Goal: Information Seeking & Learning: Understand process/instructions

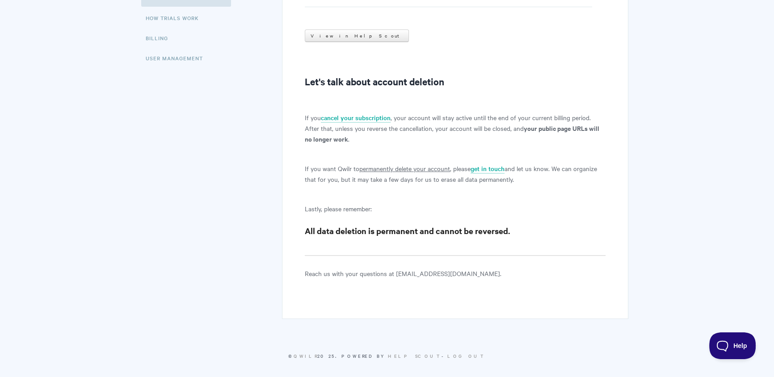
scroll to position [155, 0]
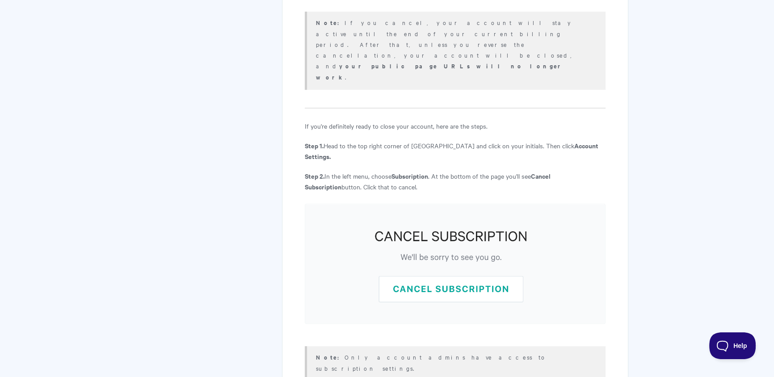
scroll to position [424, 0]
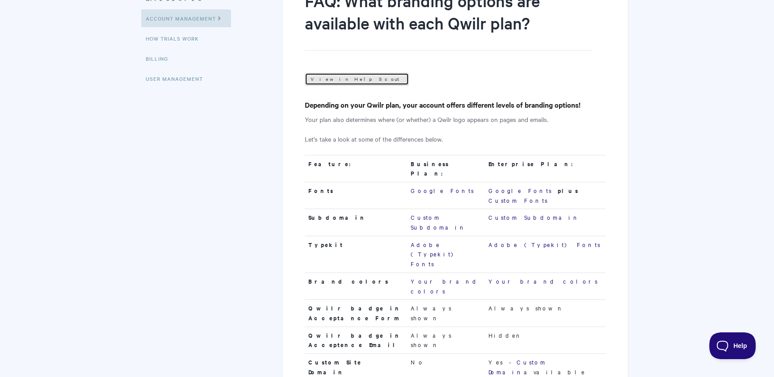
scroll to position [324, 0]
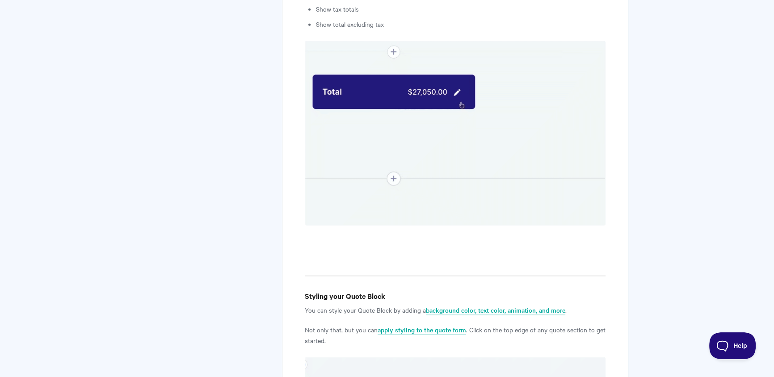
scroll to position [2985, 0]
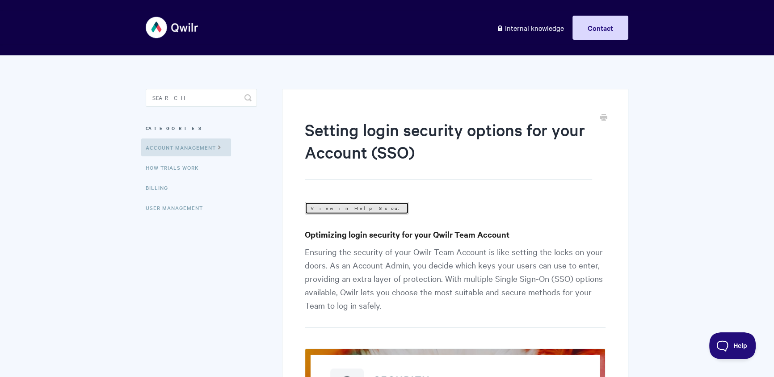
click at [342, 209] on link "View in Help Scout" at bounding box center [357, 208] width 104 height 13
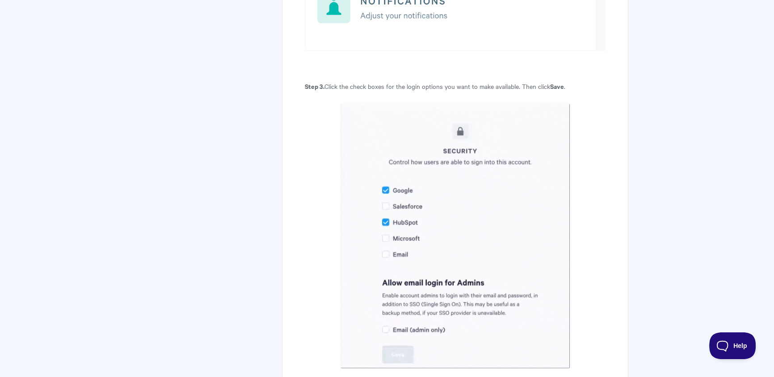
scroll to position [1803, 0]
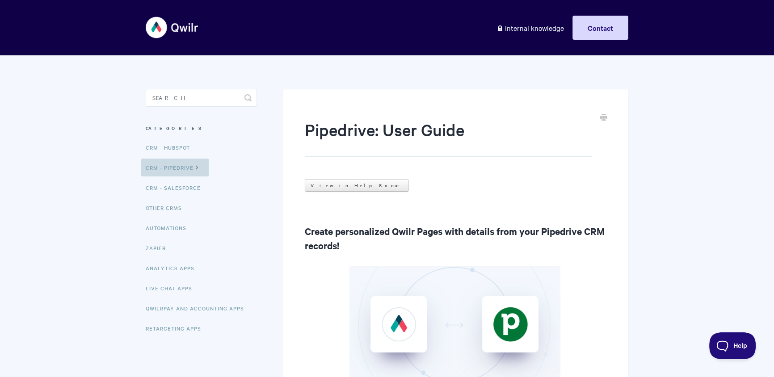
click at [168, 164] on link "CRM - Pipedrive" at bounding box center [174, 168] width 67 height 18
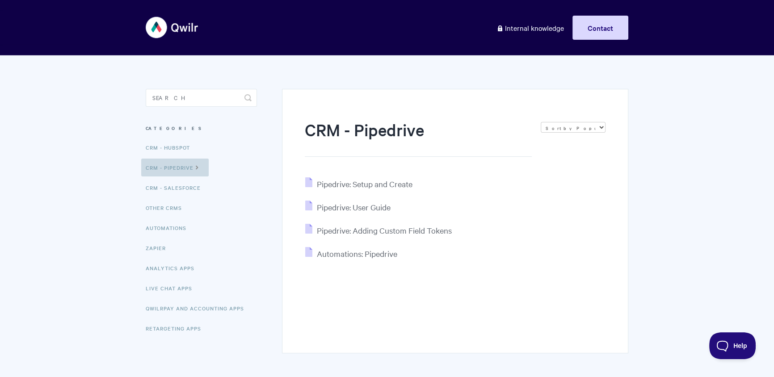
click at [179, 171] on link "CRM - Pipedrive" at bounding box center [174, 168] width 67 height 18
click at [358, 208] on span "Pipedrive: User Guide" at bounding box center [354, 207] width 74 height 10
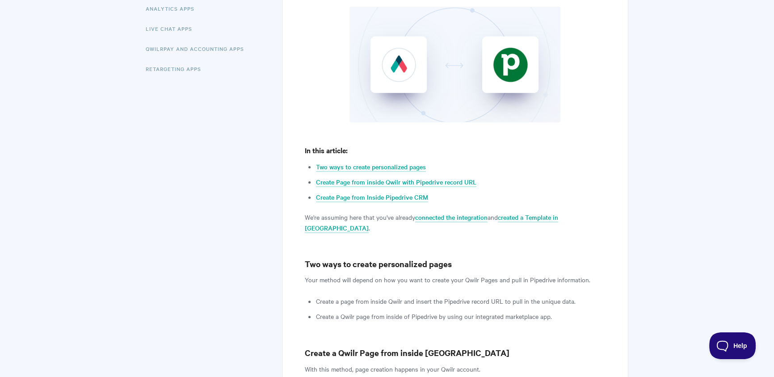
scroll to position [461, 0]
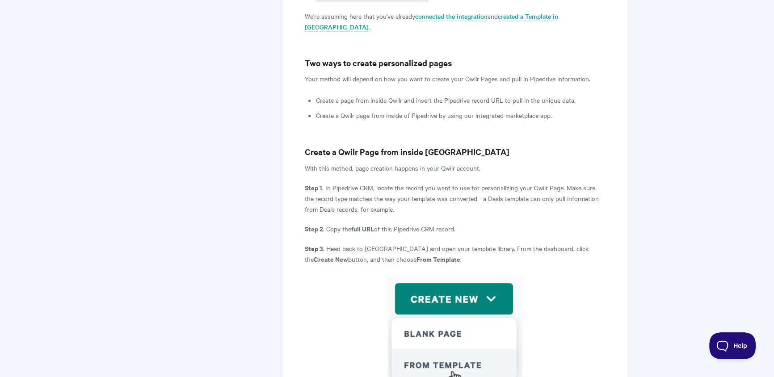
click at [327, 95] on li "Create a page from inside Qwilr and insert the Pipedrive record URL to pull in …" at bounding box center [461, 100] width 290 height 11
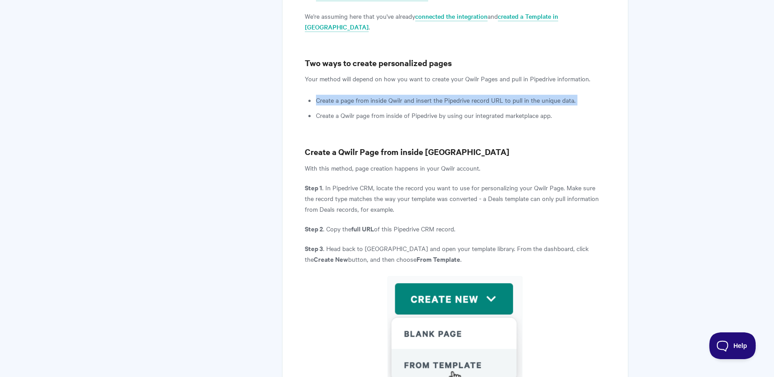
click at [327, 95] on li "Create a page from inside Qwilr and insert the Pipedrive record URL to pull in …" at bounding box center [461, 100] width 290 height 11
copy ul "Create a page from inside Qwilr and insert the Pipedrive record URL to pull in …"
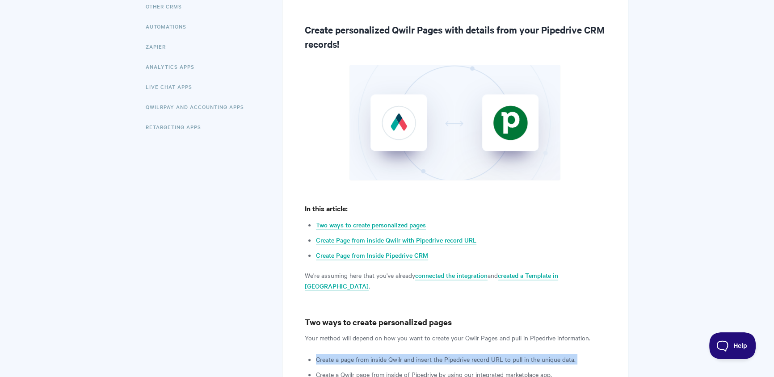
scroll to position [0, 0]
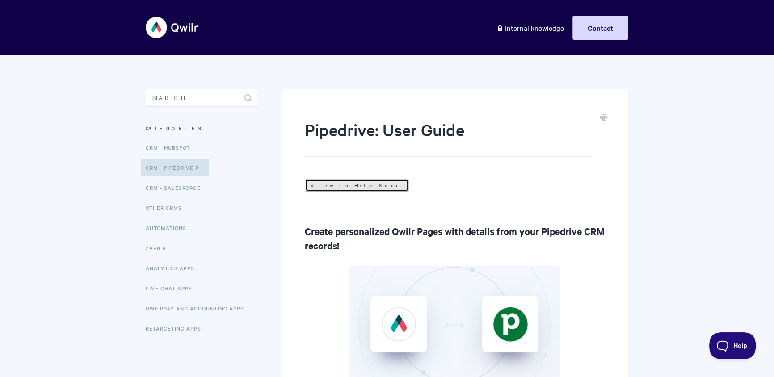
click at [333, 187] on link "View in Help Scout" at bounding box center [357, 185] width 104 height 13
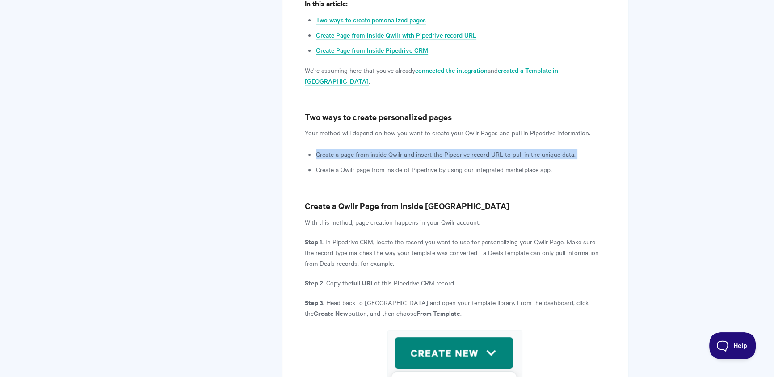
click at [399, 46] on link "Create Page from Inside Pipedrive CRM" at bounding box center [372, 51] width 112 height 10
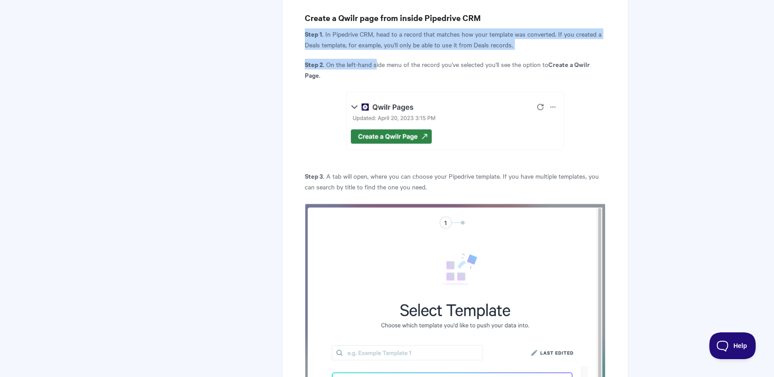
drag, startPoint x: 302, startPoint y: 22, endPoint x: 377, endPoint y: 54, distance: 81.9
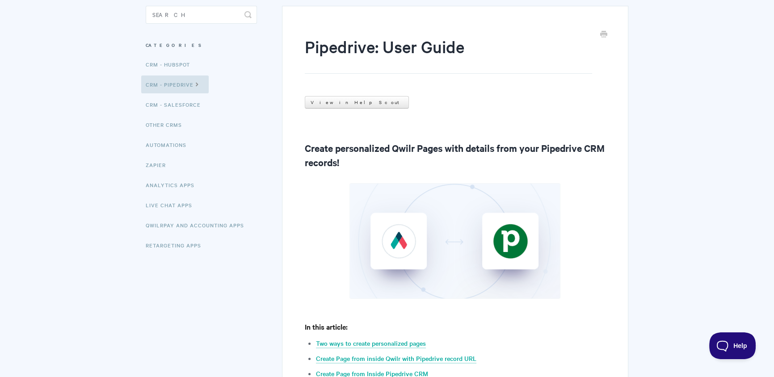
scroll to position [0, 0]
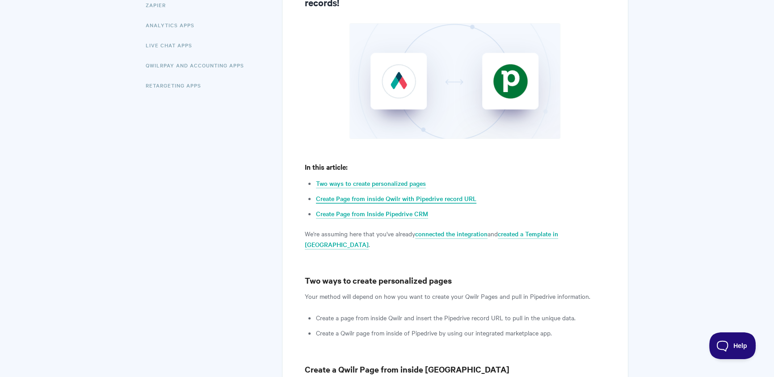
click at [372, 196] on link "Create Page from inside Qwilr with Pipedrive record URL" at bounding box center [396, 199] width 160 height 10
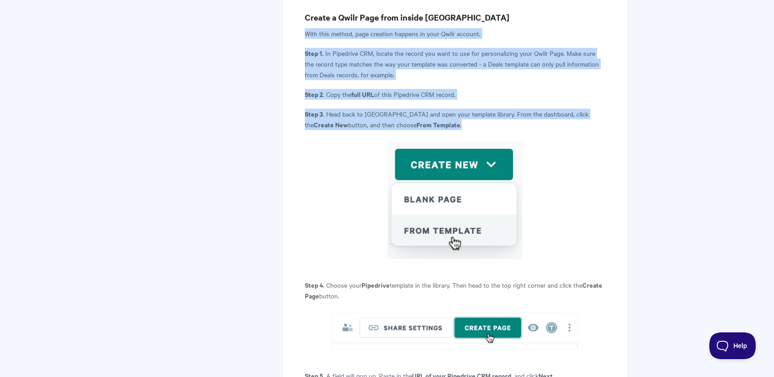
drag, startPoint x: 306, startPoint y: 28, endPoint x: 468, endPoint y: 111, distance: 182.6
copy article "With this method, page creation happens in your Qwilr account. Step 1 . In Pipe…"
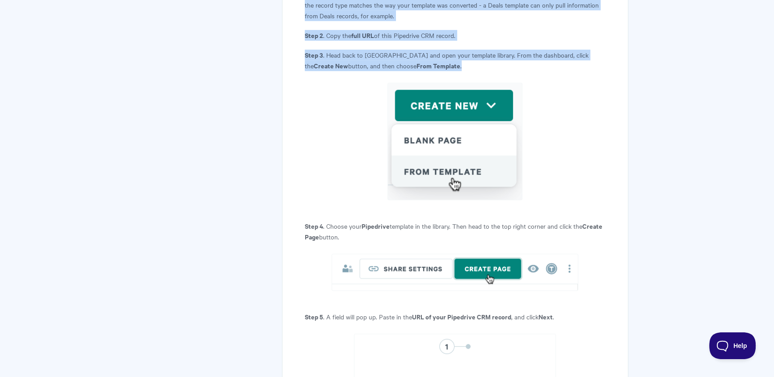
scroll to position [696, 0]
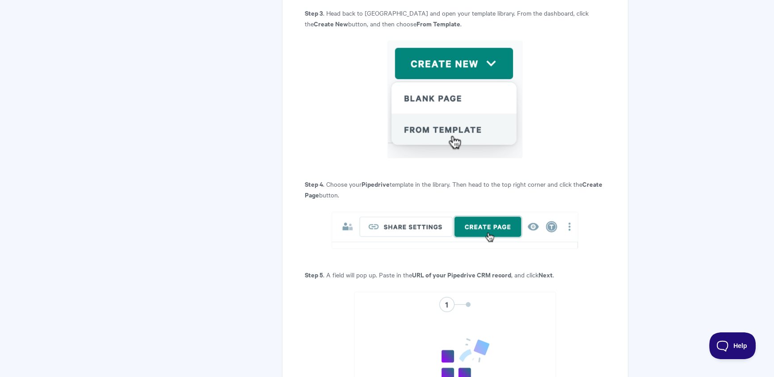
click at [318, 183] on strong "Create Page" at bounding box center [454, 189] width 298 height 20
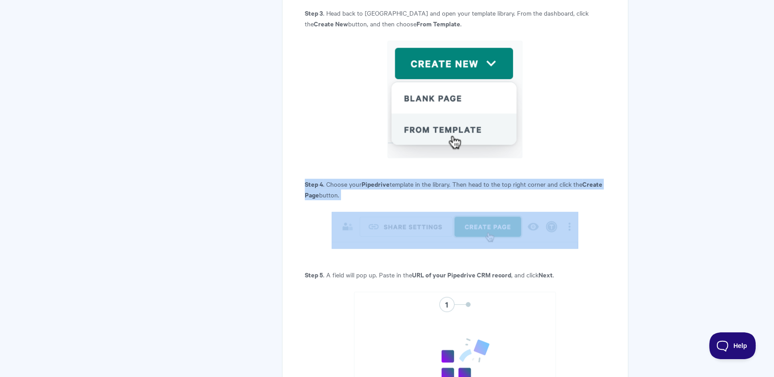
click at [318, 183] on strong "Create Page" at bounding box center [454, 189] width 298 height 20
copy article "Step 4 . Choose your Pipedrive template in the library. Then head to the top ri…"
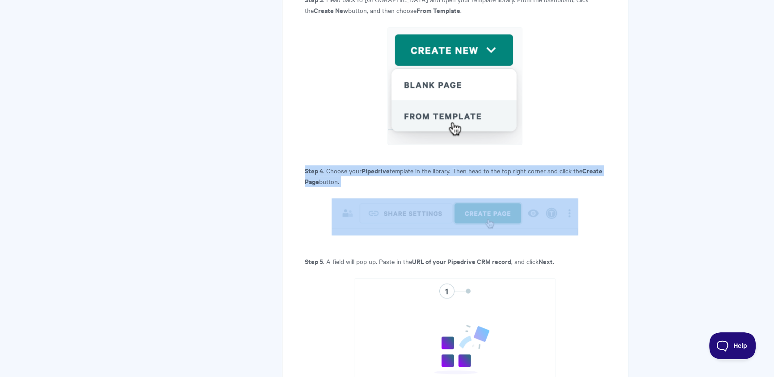
scroll to position [766, 0]
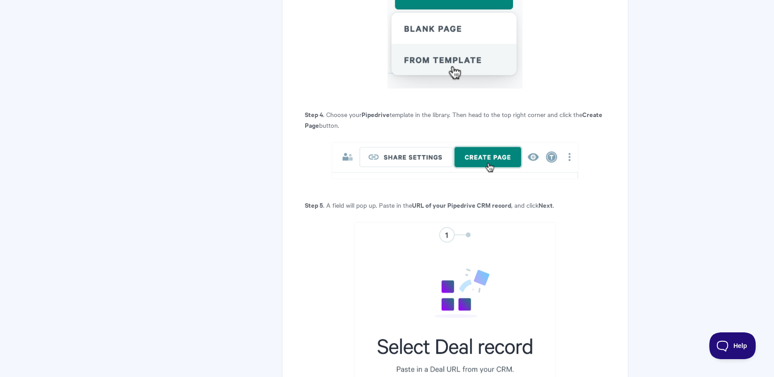
click at [359, 200] on p "Step 5 . A field will pop up. Paste in the URL of your Pipedrive CRM record , a…" at bounding box center [455, 205] width 301 height 11
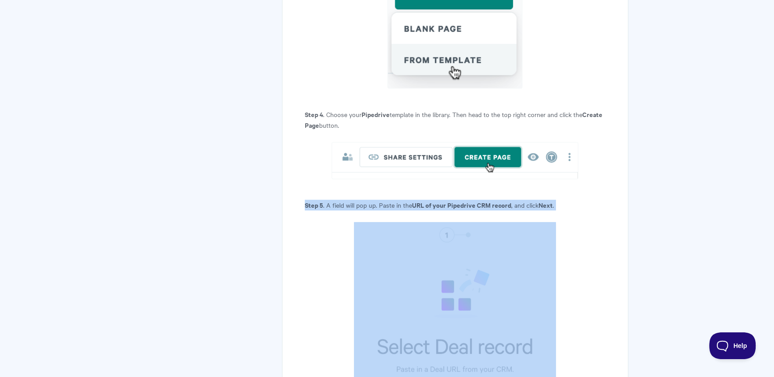
click at [359, 200] on p "Step 5 . A field will pop up. Paste in the URL of your Pipedrive CRM record , a…" at bounding box center [455, 205] width 301 height 11
copy article "Step 5 . A field will pop up. Paste in the URL of your Pipedrive CRM record , a…"
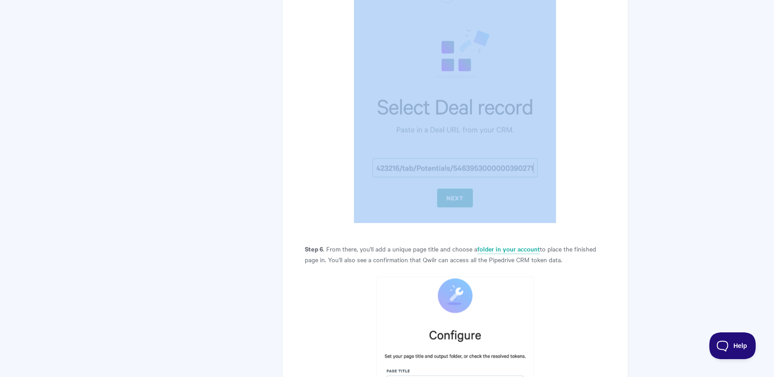
scroll to position [1081, 0]
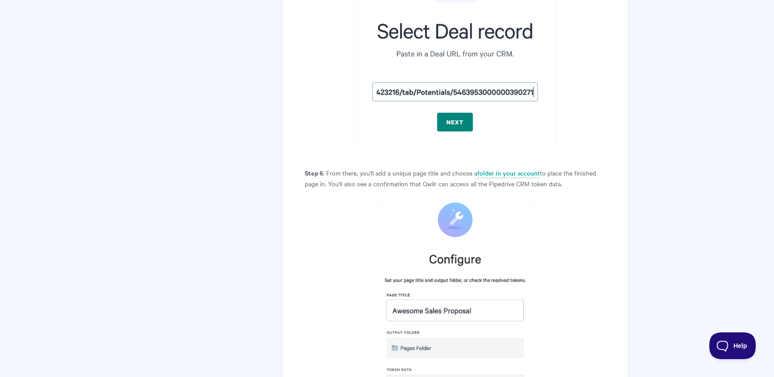
drag, startPoint x: 291, startPoint y: 160, endPoint x: 615, endPoint y: 172, distance: 323.7
copy p "Step 6 . From there, you'll add a unique page title and choose a folder in your…"
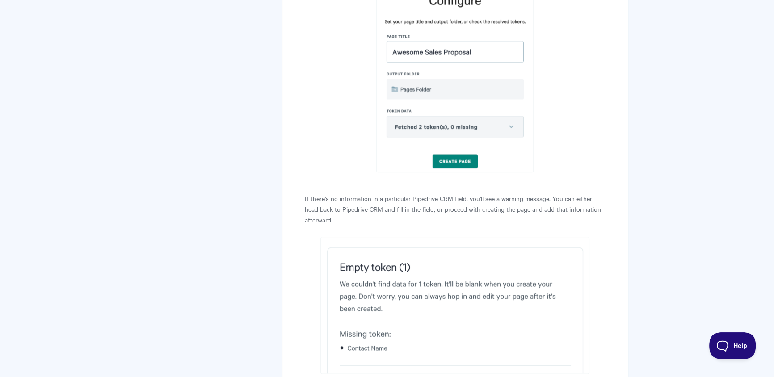
scroll to position [1375, 0]
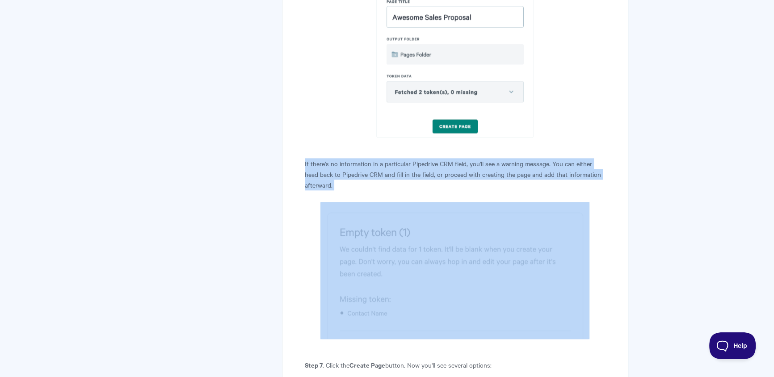
drag, startPoint x: 303, startPoint y: 153, endPoint x: 357, endPoint y: 185, distance: 62.7
copy article "If there's no information in a particular Pipedrive CRM field, you'll see a war…"
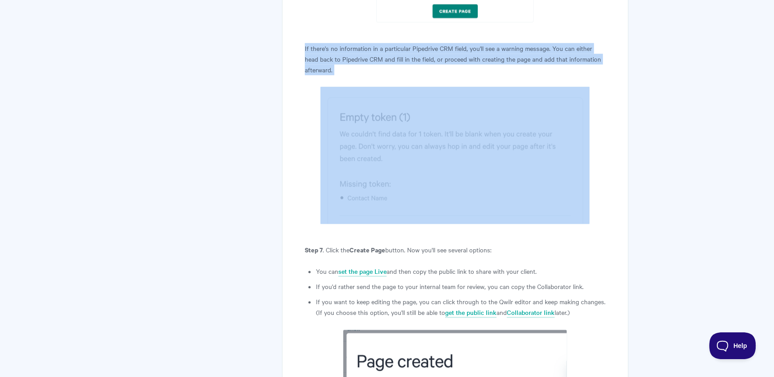
scroll to position [1587, 0]
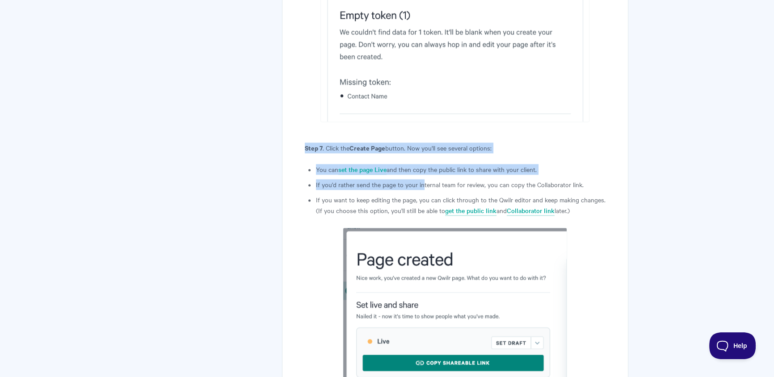
scroll to position [1608, 0]
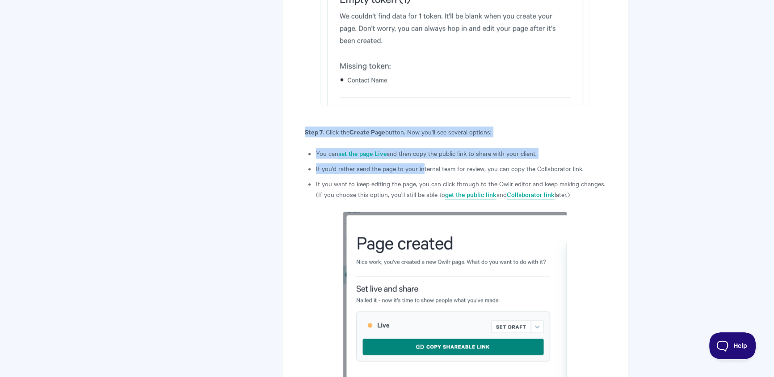
drag, startPoint x: 302, startPoint y: 143, endPoint x: 585, endPoint y: 181, distance: 285.8
copy article "Step 7 . Click the Create Page button. Now you'll see several options: You can …"
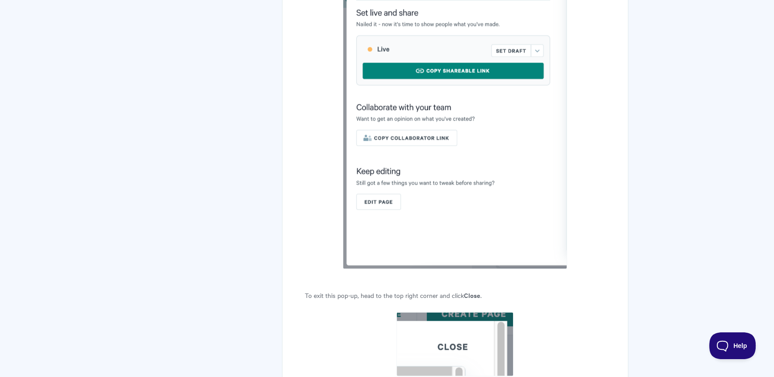
scroll to position [2066, 0]
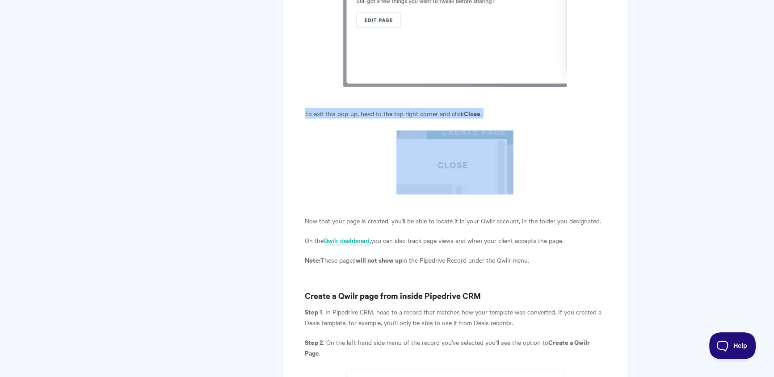
drag, startPoint x: 341, startPoint y: 116, endPoint x: 519, endPoint y: 150, distance: 180.6
click at [519, 150] on div "Pipedrive: User Guide View in Help Scout Create personalized Qwilr Pages with d…" at bounding box center [455, 76] width 346 height 4106
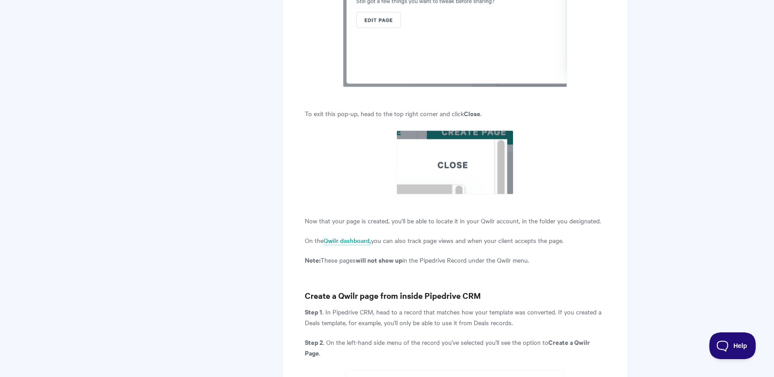
click at [422, 106] on article "Pipedrive: User Guide View in Help Scout Create personalized Qwilr Pages with d…" at bounding box center [455, 70] width 301 height 4036
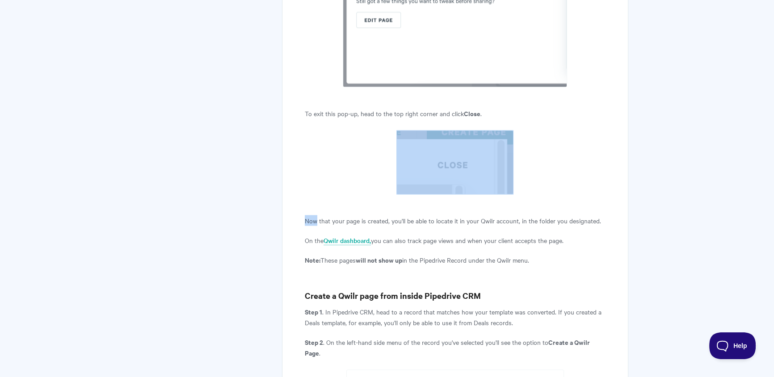
click at [422, 106] on article "Pipedrive: User Guide View in Help Scout Create personalized Qwilr Pages with d…" at bounding box center [455, 70] width 301 height 4036
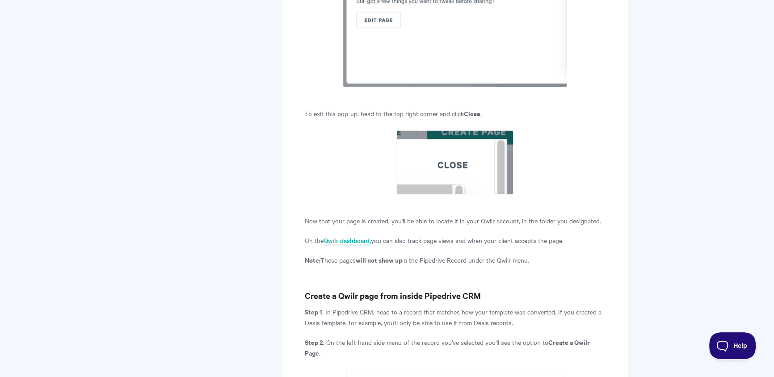
click at [424, 108] on p "To exit this pop-up, head to the top right corner and click Close ." at bounding box center [455, 113] width 301 height 11
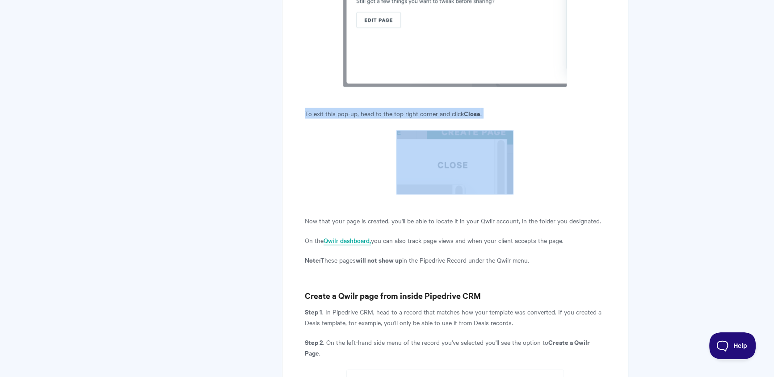
click at [424, 108] on p "To exit this pop-up, head to the top right corner and click Close ." at bounding box center [455, 113] width 301 height 11
copy article "To exit this pop-up, head to the top right corner and click Close ."
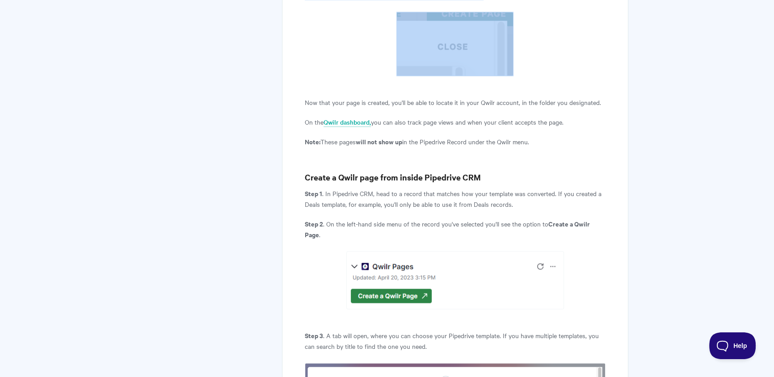
scroll to position [2114, 0]
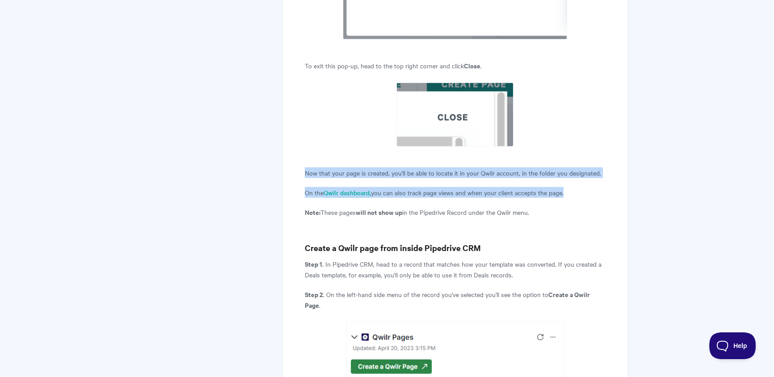
drag, startPoint x: 302, startPoint y: 160, endPoint x: 550, endPoint y: 215, distance: 255.1
click at [550, 215] on div "Pipedrive: User Guide View in Help Scout Create personalized Qwilr Pages with d…" at bounding box center [455, 28] width 346 height 4106
copy article "Now that your page is created, you'll be able to locate it in your Qwilr accoun…"
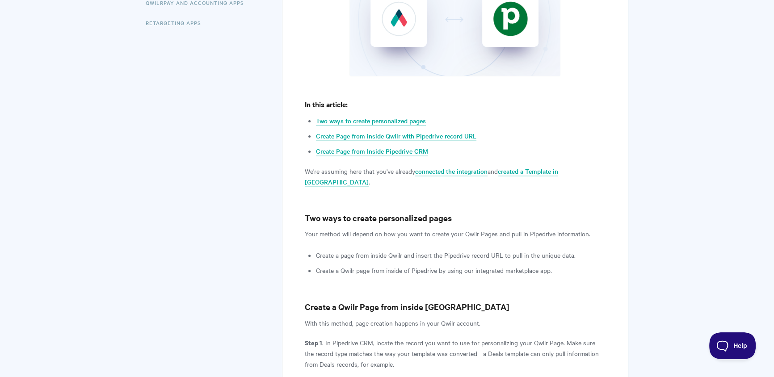
scroll to position [0, 0]
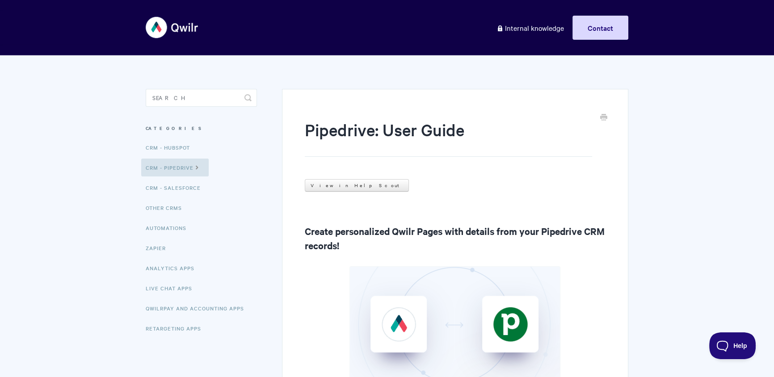
click at [361, 135] on h1 "Pipedrive: User Guide" at bounding box center [448, 137] width 287 height 38
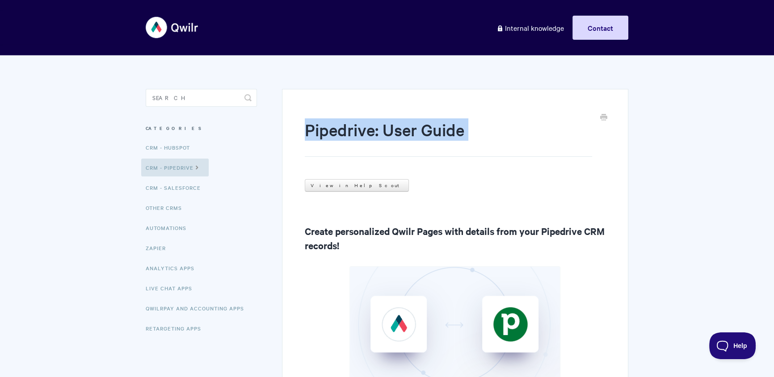
click at [361, 135] on h1 "Pipedrive: User Guide" at bounding box center [448, 137] width 287 height 38
copy article "Pipedrive: User Guide"
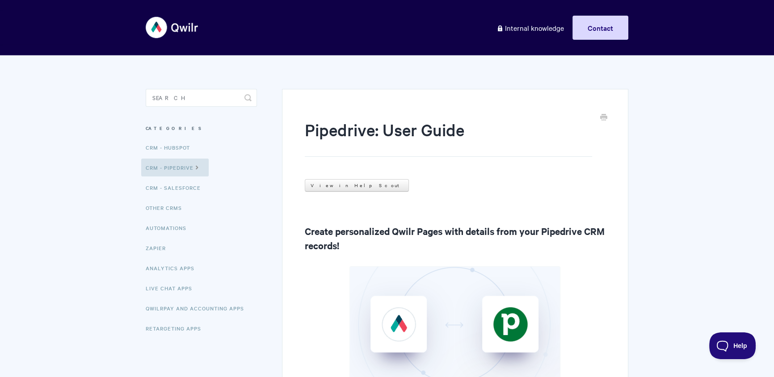
click at [355, 122] on h1 "Pipedrive: User Guide" at bounding box center [448, 137] width 287 height 38
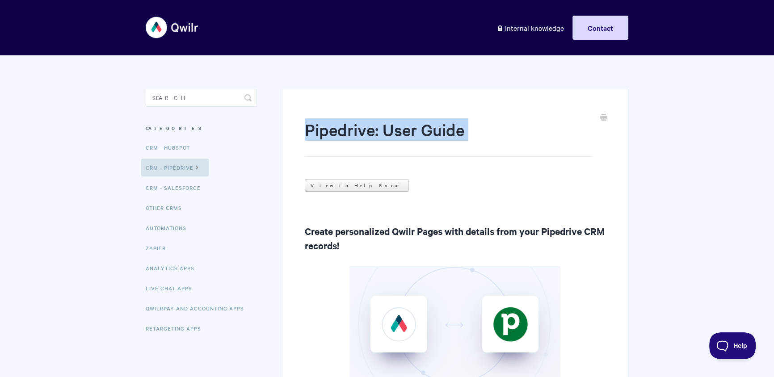
click at [355, 122] on h1 "Pipedrive: User Guide" at bounding box center [448, 137] width 287 height 38
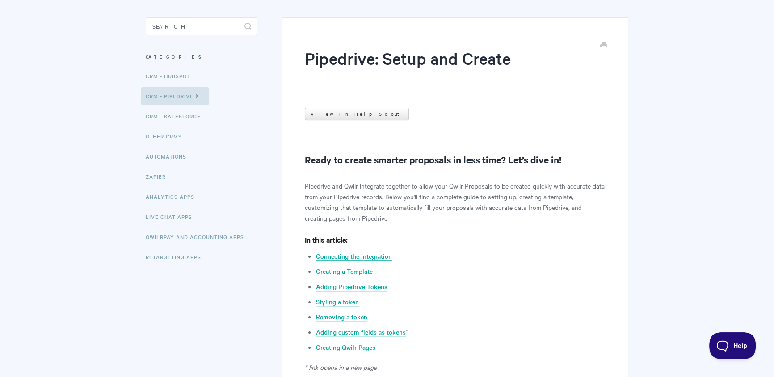
click at [347, 260] on link "Connecting the integration" at bounding box center [354, 257] width 76 height 10
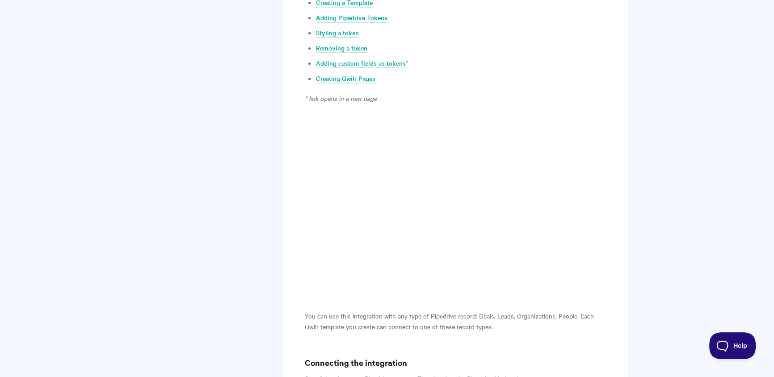
scroll to position [308, 0]
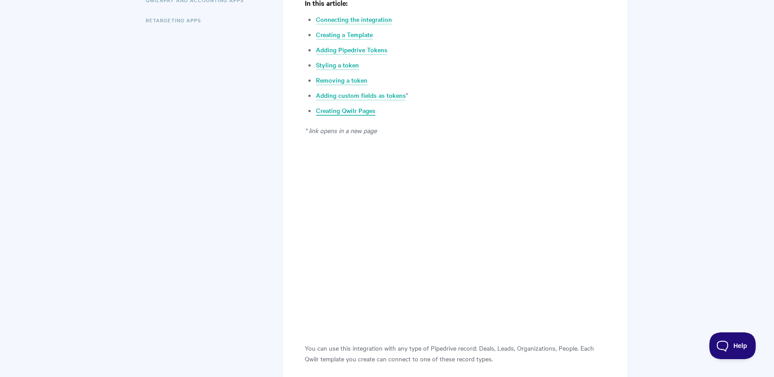
click at [347, 114] on link "Creating Qwilr Pages" at bounding box center [345, 111] width 59 height 10
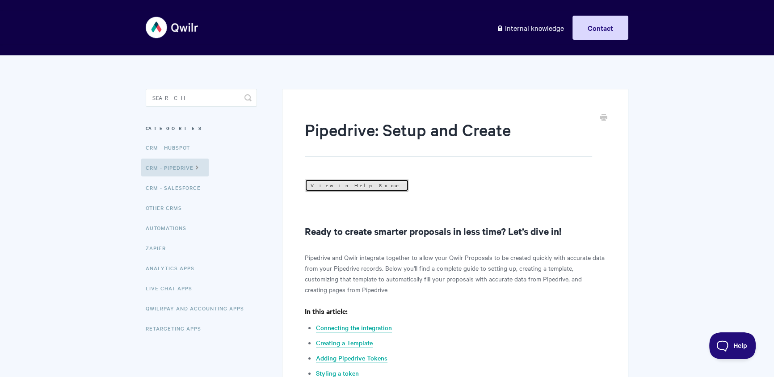
click at [320, 184] on link "View in Help Scout" at bounding box center [357, 185] width 104 height 13
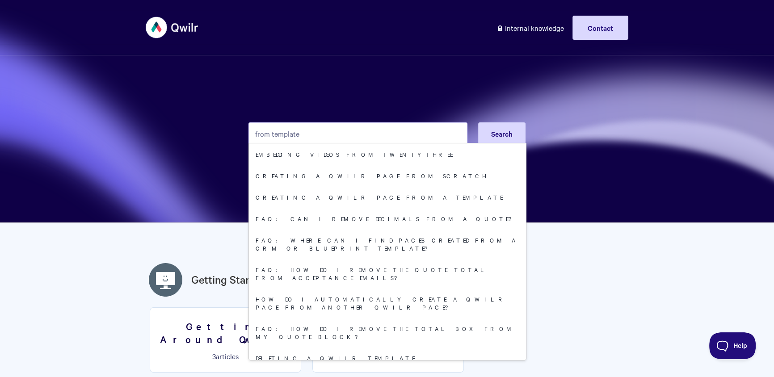
type input "from template"
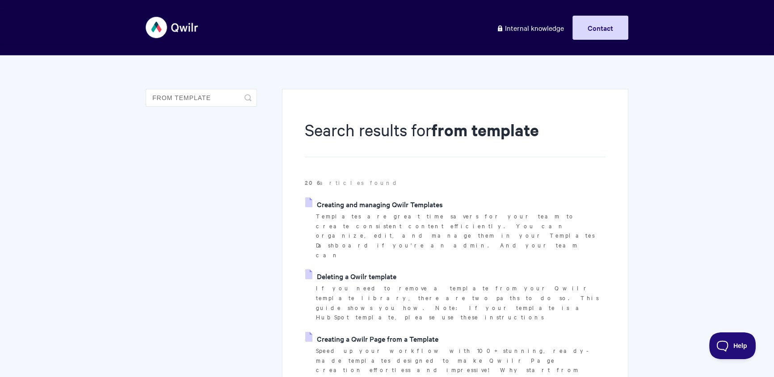
click at [411, 208] on link "Creating and managing Qwilr Templates" at bounding box center [374, 203] width 138 height 13
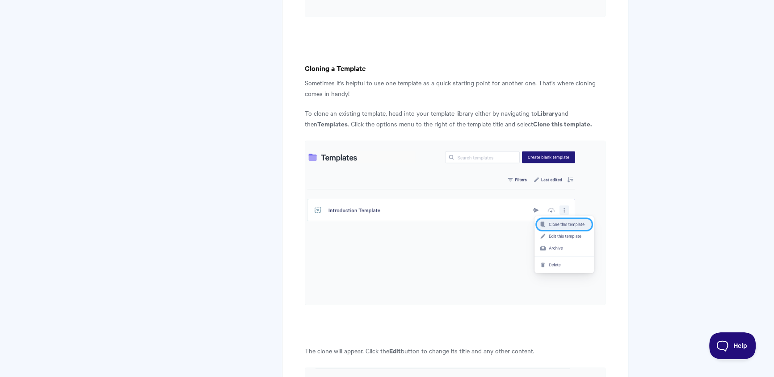
scroll to position [2913, 0]
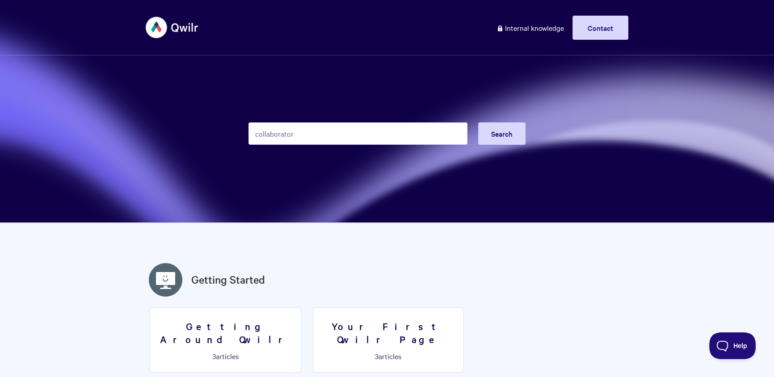
type input "collaborator"
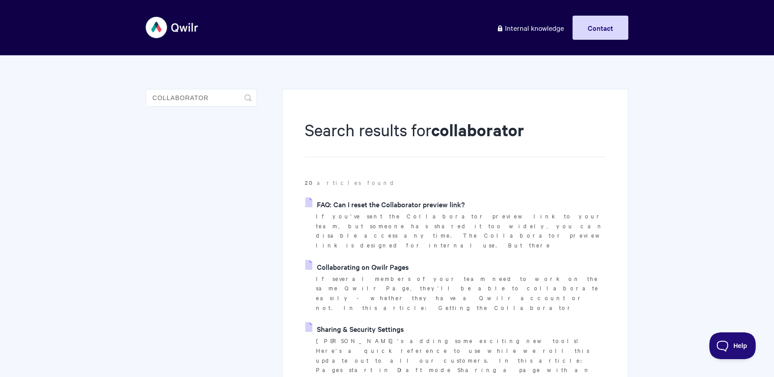
click at [399, 260] on link "Collaborating on Qwilr Pages" at bounding box center [357, 266] width 104 height 13
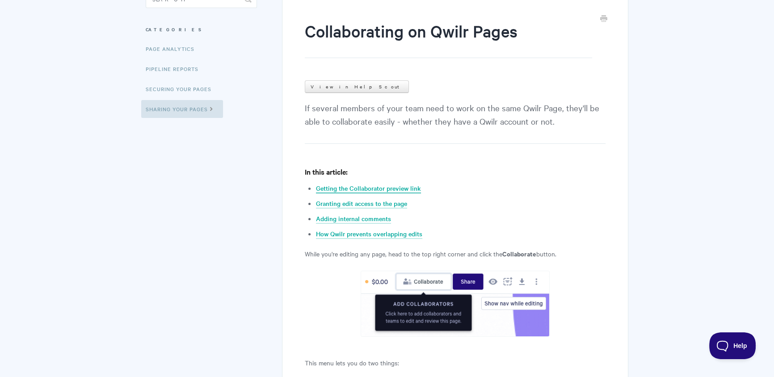
click at [383, 190] on link "Getting the Collaborator preview link" at bounding box center [368, 189] width 105 height 10
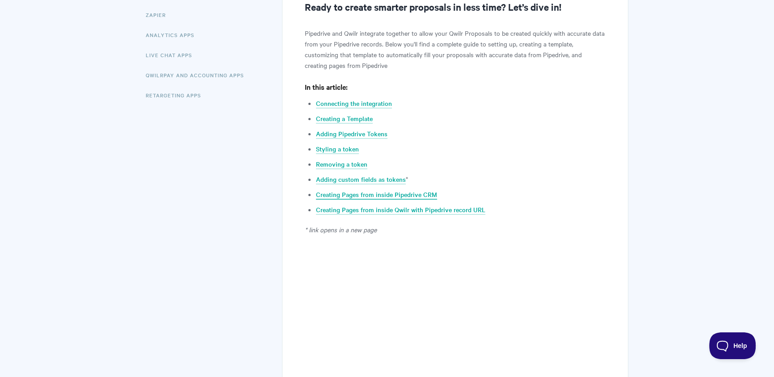
click at [367, 195] on link "Creating Pages from inside Pipedrive CRM" at bounding box center [376, 195] width 121 height 10
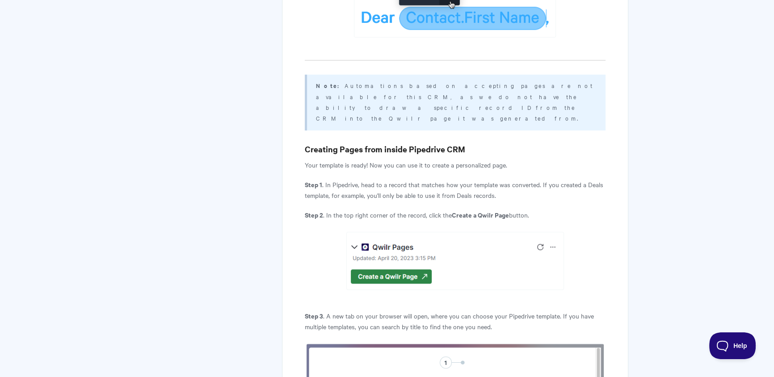
scroll to position [233, 0]
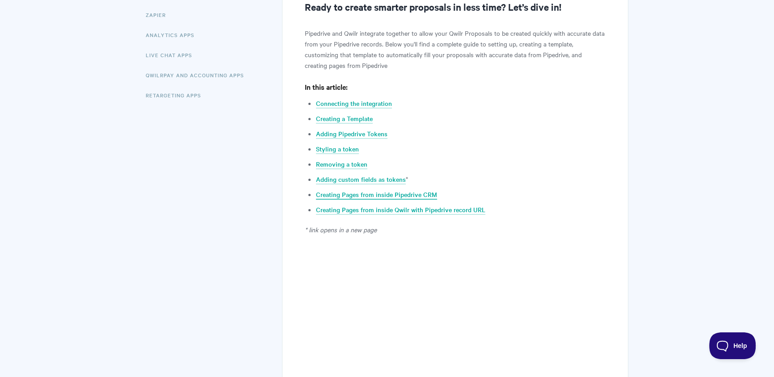
click at [358, 193] on link "Creating Pages from inside Pipedrive CRM" at bounding box center [376, 195] width 121 height 10
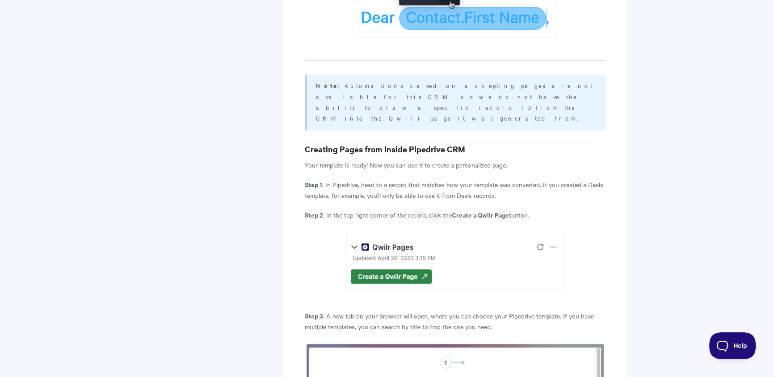
scroll to position [4468, 0]
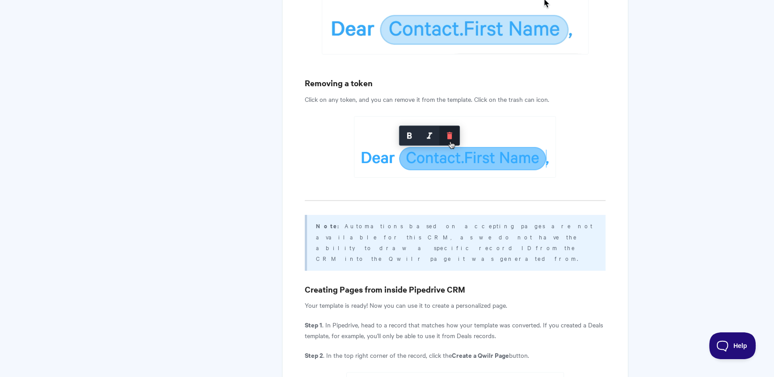
scroll to position [233, 0]
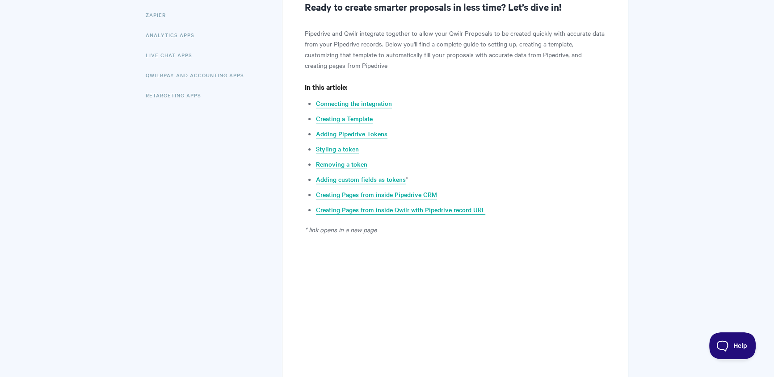
click at [400, 210] on link "Creating Pages from inside Qwilr with Pipedrive record URL" at bounding box center [400, 210] width 169 height 10
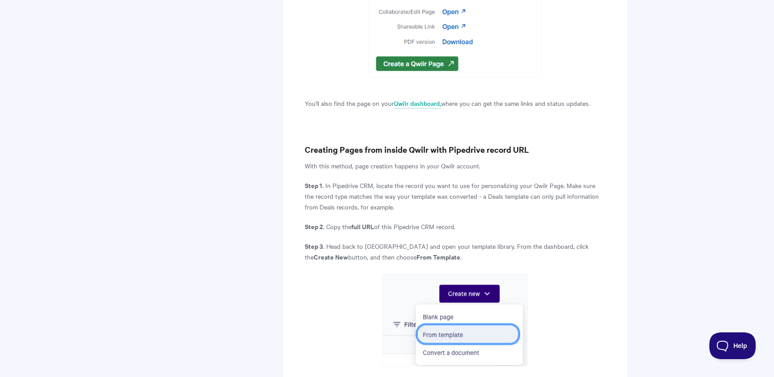
scroll to position [233, 0]
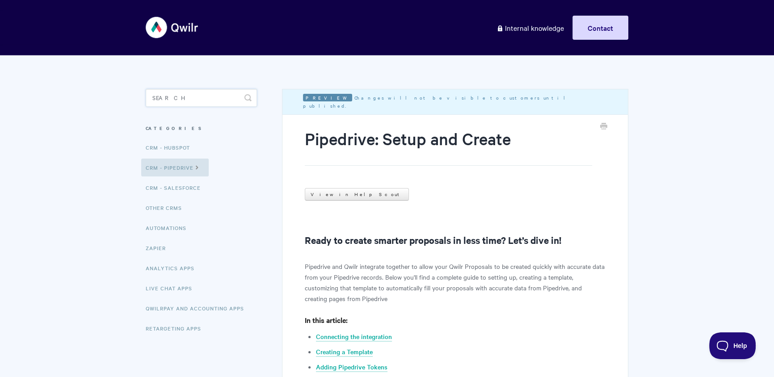
click at [181, 97] on input "Search" at bounding box center [201, 98] width 111 height 18
click at [178, 172] on link "CRM - Pipedrive" at bounding box center [174, 168] width 67 height 18
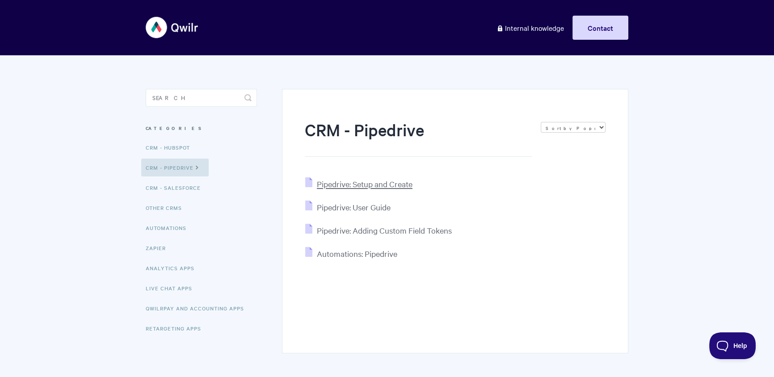
click at [355, 184] on span "Pipedrive: Setup and Create" at bounding box center [365, 184] width 96 height 10
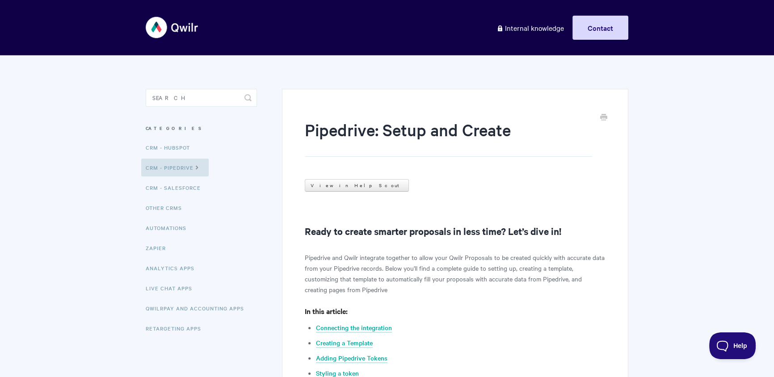
click at [314, 130] on h1 "Pipedrive: Setup and Create" at bounding box center [448, 137] width 287 height 38
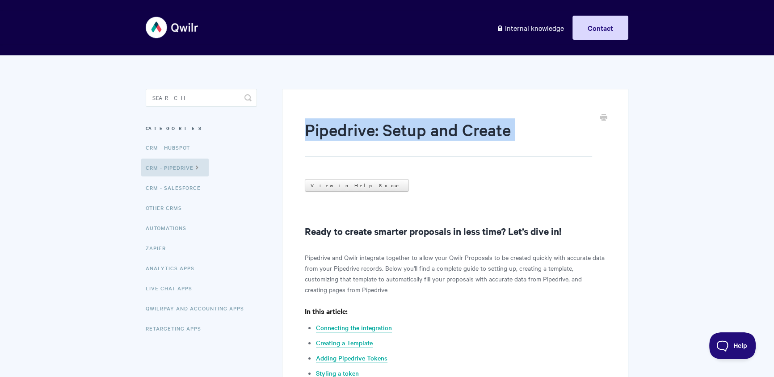
click at [314, 130] on h1 "Pipedrive: Setup and Create" at bounding box center [448, 137] width 287 height 38
copy article "Pipedrive: Setup and Create"
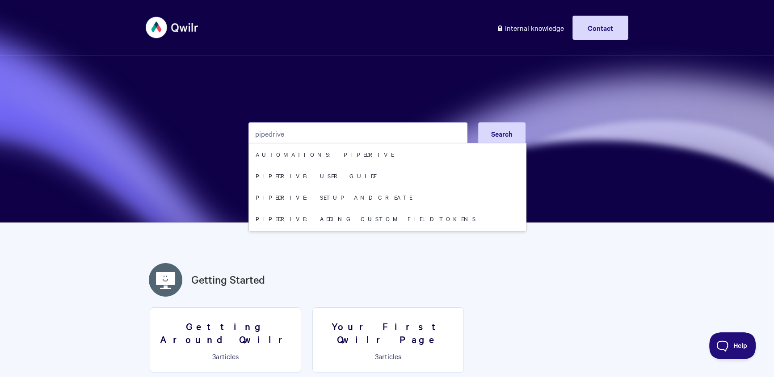
type input "pipedrive"
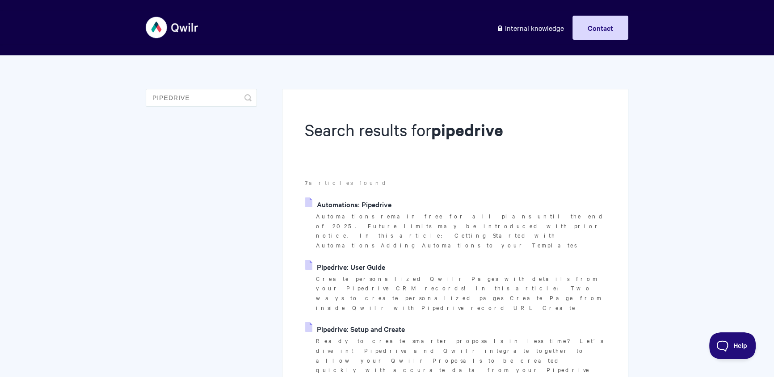
click at [340, 260] on link "Pipedrive: User Guide" at bounding box center [345, 266] width 80 height 13
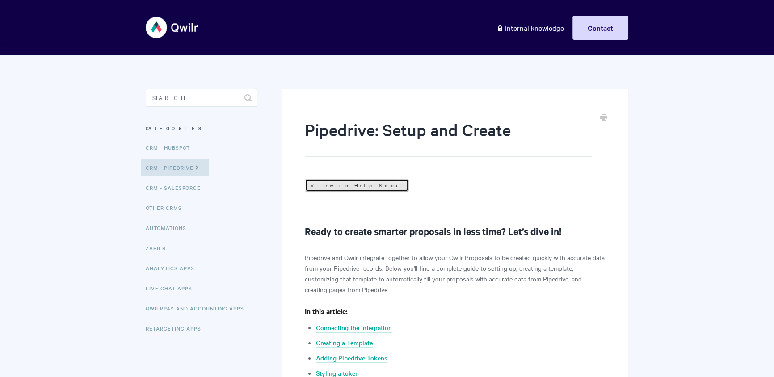
click at [337, 188] on link "View in Help Scout" at bounding box center [357, 185] width 104 height 13
